Goal: Browse casually: Explore the website without a specific task or goal

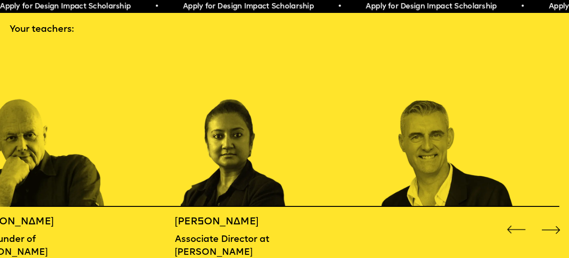
scroll to position [904, 0]
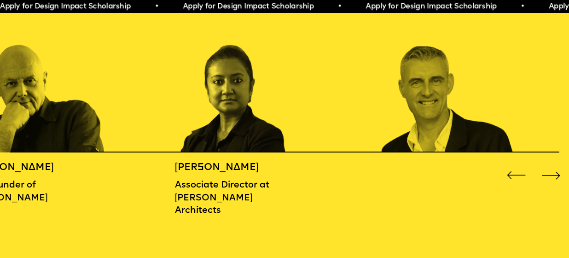
click at [552, 172] on div "Next slide" at bounding box center [551, 175] width 23 height 23
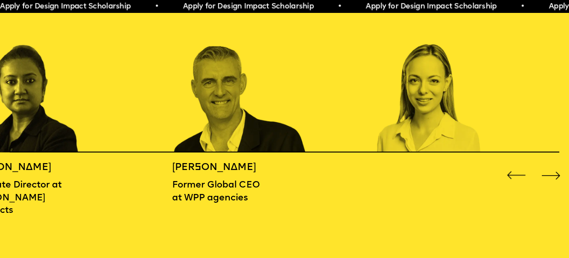
click at [552, 172] on div "Next slide" at bounding box center [551, 175] width 23 height 23
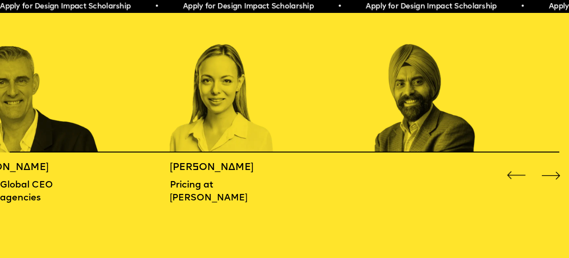
click at [552, 172] on div "Next slide" at bounding box center [551, 175] width 23 height 23
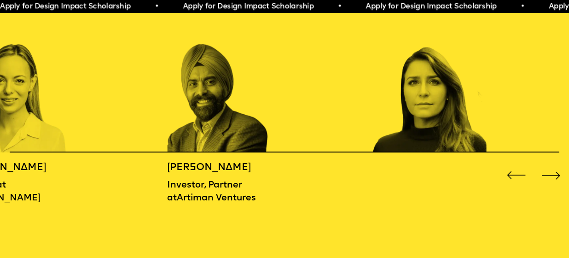
click at [552, 172] on div "Next slide" at bounding box center [551, 175] width 23 height 23
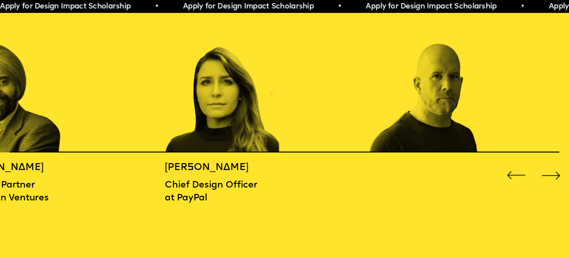
click at [552, 172] on div "Next slide" at bounding box center [551, 175] width 23 height 23
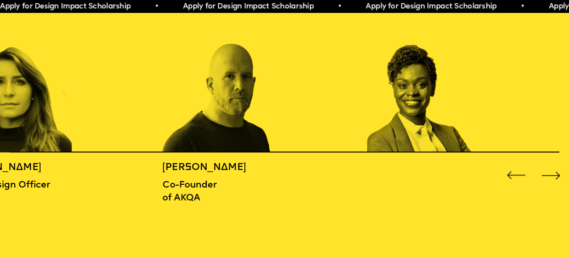
click at [552, 172] on div "Next slide" at bounding box center [551, 175] width 23 height 23
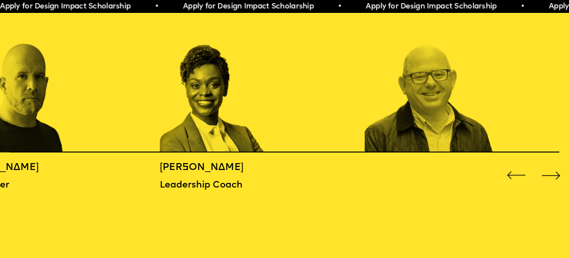
click at [552, 172] on div "Next slide" at bounding box center [551, 175] width 23 height 23
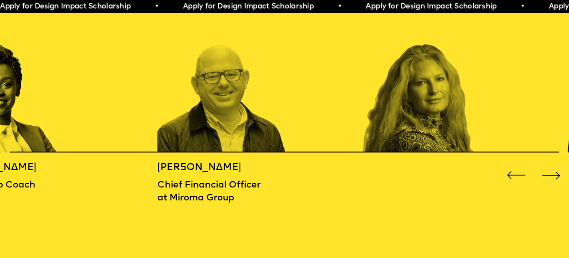
click at [552, 172] on div "Next slide" at bounding box center [551, 175] width 23 height 23
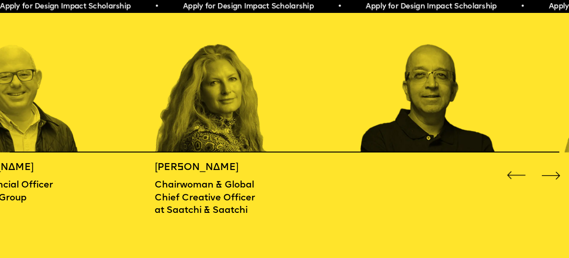
click at [552, 172] on div "Next slide" at bounding box center [551, 175] width 23 height 23
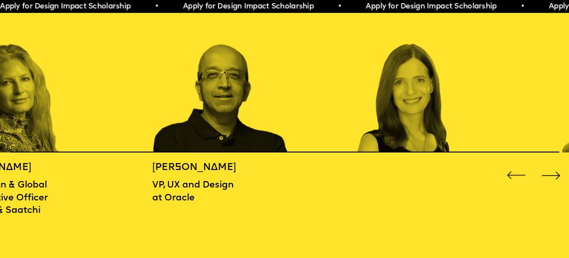
click at [552, 172] on div "Next slide" at bounding box center [551, 175] width 23 height 23
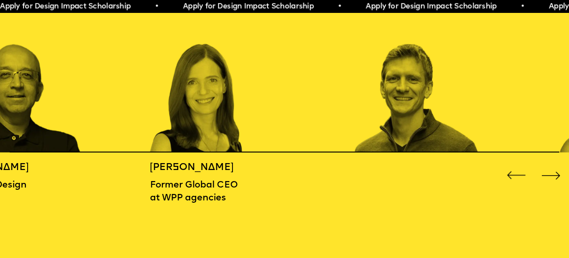
click at [552, 172] on div "Next slide" at bounding box center [551, 175] width 23 height 23
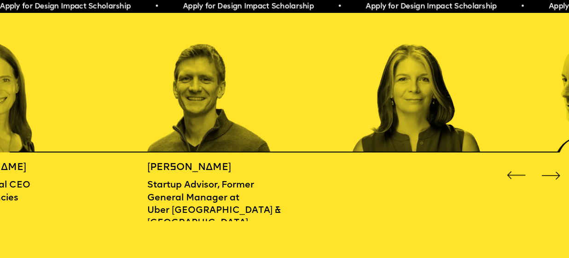
click at [552, 172] on div "Next slide" at bounding box center [551, 175] width 23 height 23
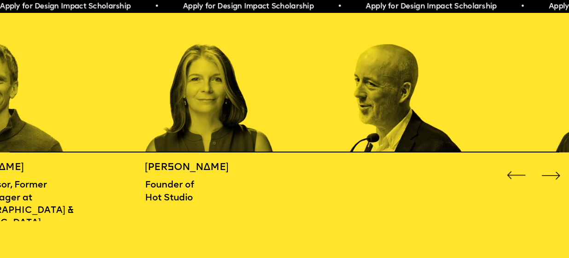
click at [552, 172] on div "Next slide" at bounding box center [551, 175] width 23 height 23
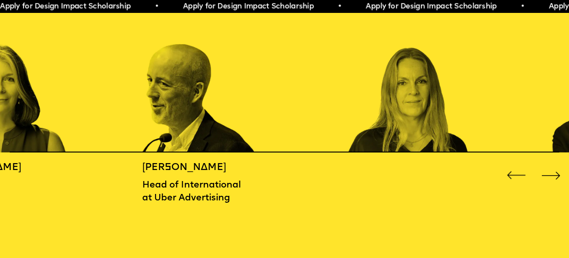
click at [552, 172] on div "Next slide" at bounding box center [551, 175] width 23 height 23
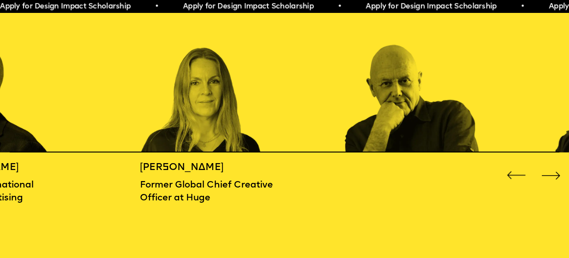
click at [552, 172] on div "Next slide" at bounding box center [551, 175] width 23 height 23
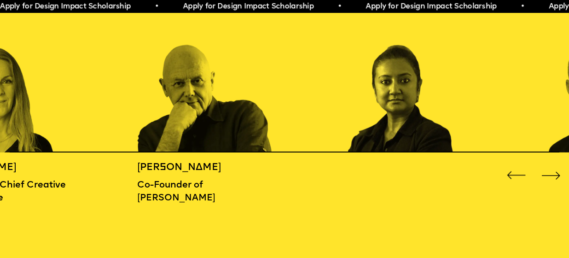
click at [552, 172] on div "Next slide" at bounding box center [551, 175] width 23 height 23
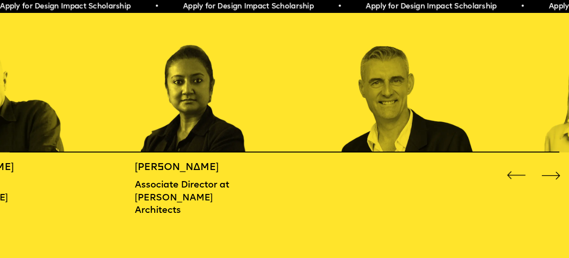
click at [552, 172] on div "Next slide" at bounding box center [551, 175] width 23 height 23
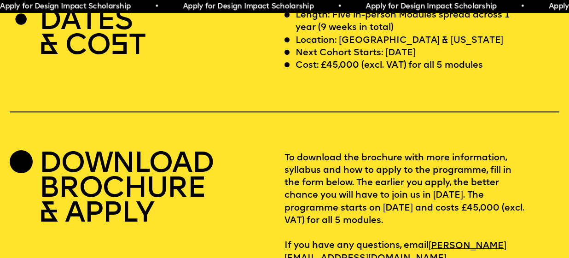
scroll to position [2260, 0]
